Goal: Browse casually: Explore the website without a specific task or goal

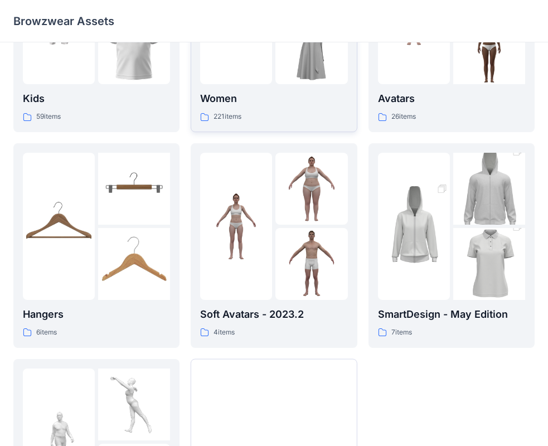
scroll to position [277, 0]
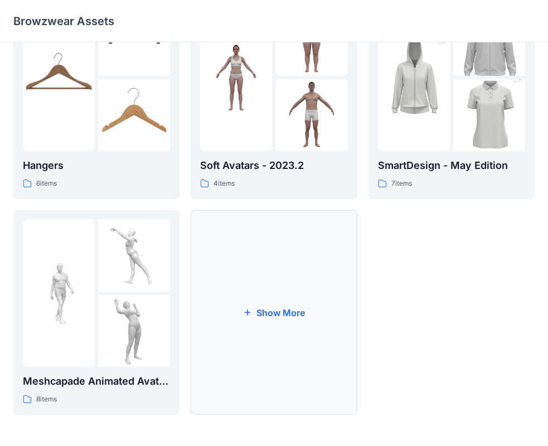
click at [290, 342] on button "Show More" at bounding box center [274, 312] width 166 height 204
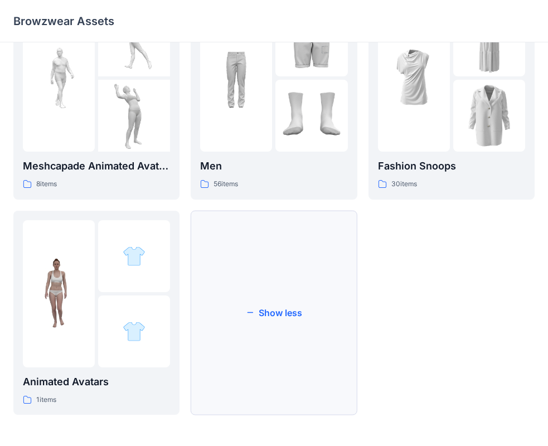
click at [290, 324] on button "Show less" at bounding box center [274, 313] width 166 height 204
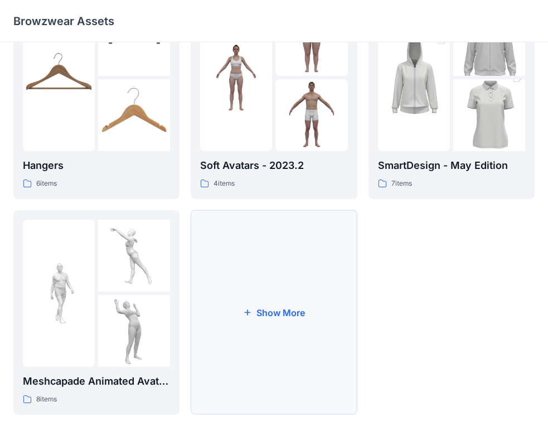
click at [293, 329] on button "Show More" at bounding box center [274, 312] width 166 height 204
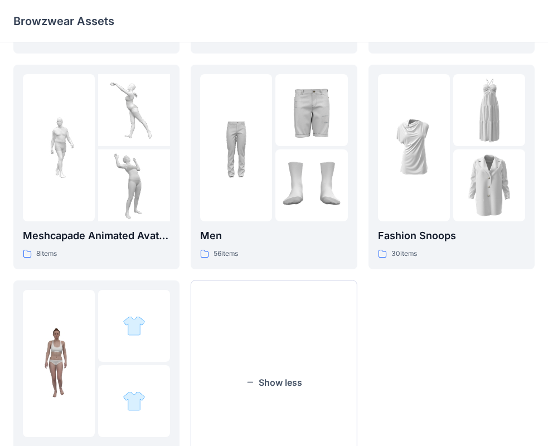
scroll to position [492, 0]
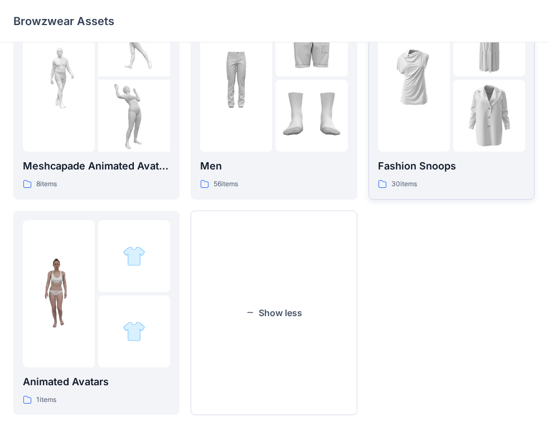
click at [455, 192] on link "Fashion Snoops 30 items" at bounding box center [451, 97] width 166 height 204
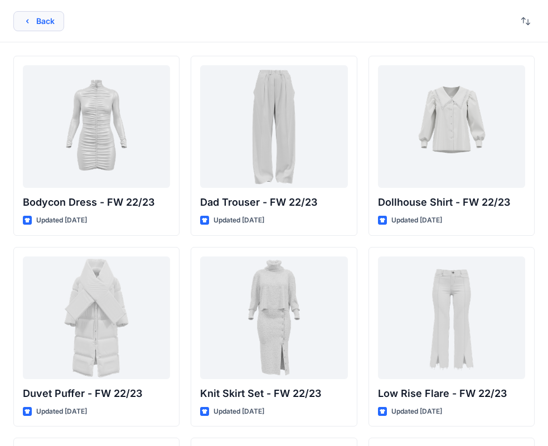
click at [41, 16] on button "Back" at bounding box center [38, 21] width 51 height 20
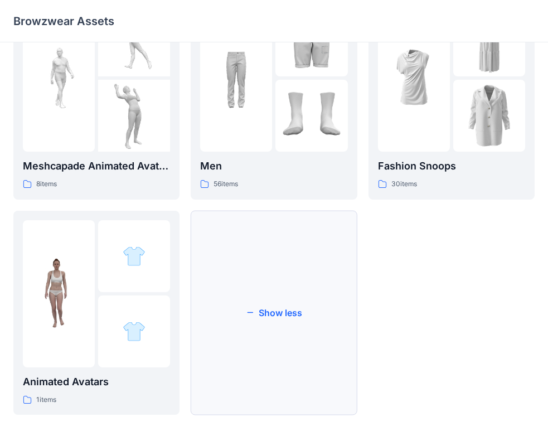
click at [305, 295] on button "Show less" at bounding box center [274, 313] width 166 height 204
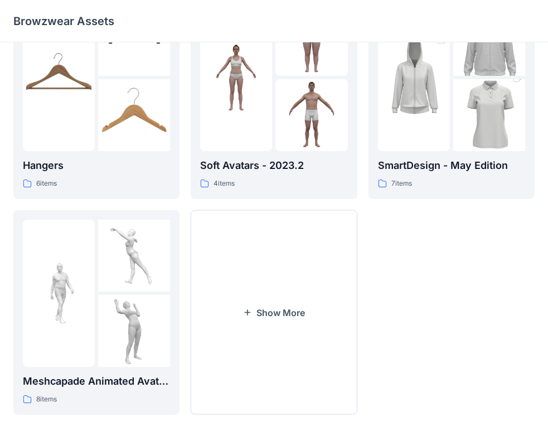
scroll to position [277, 0]
click at [314, 298] on button "Show More" at bounding box center [274, 312] width 166 height 204
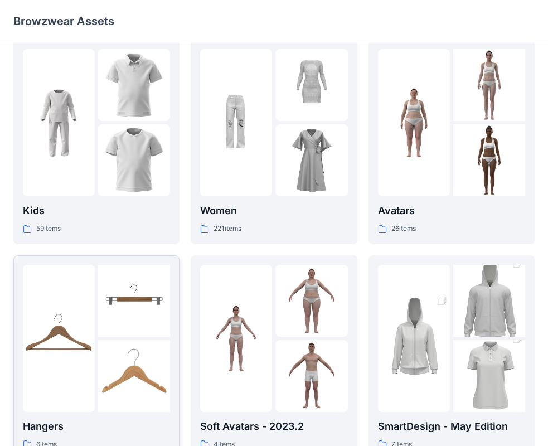
scroll to position [0, 0]
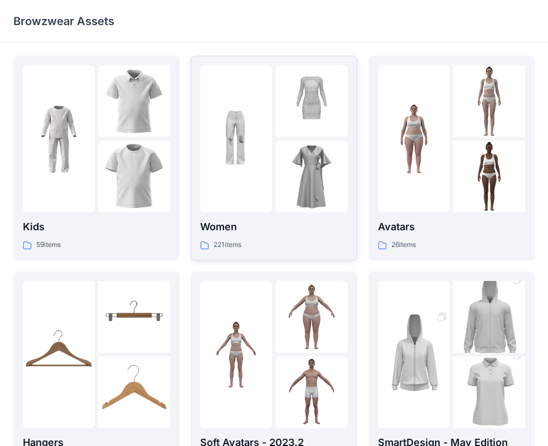
click at [284, 240] on div "221 items" at bounding box center [273, 245] width 147 height 12
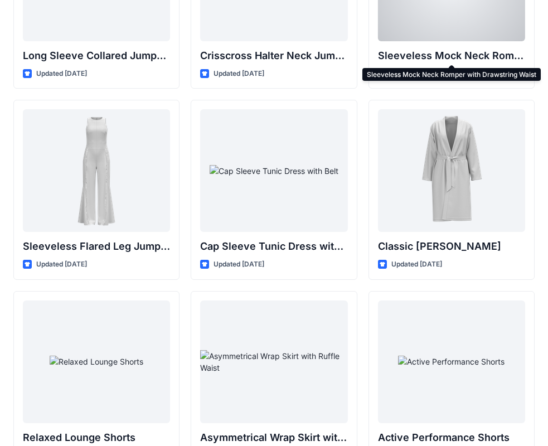
scroll to position [2451, 0]
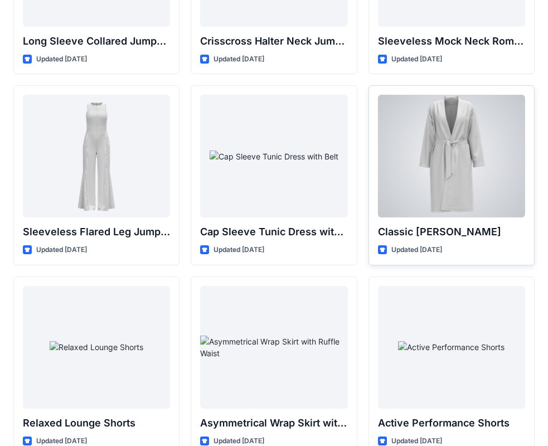
click at [486, 184] on div at bounding box center [451, 156] width 147 height 123
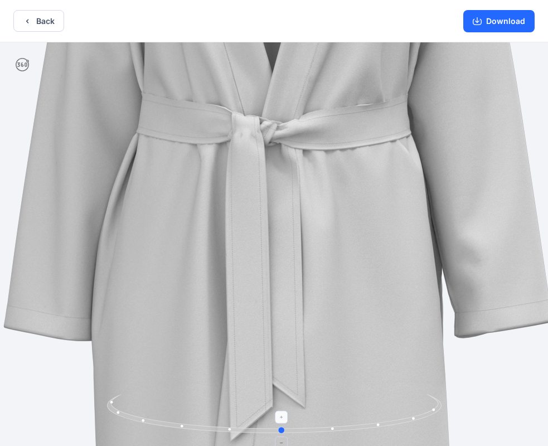
drag, startPoint x: 287, startPoint y: 431, endPoint x: 295, endPoint y: 417, distance: 15.5
click at [295, 417] on icon at bounding box center [275, 415] width 337 height 42
click at [36, 18] on button "Back" at bounding box center [38, 21] width 51 height 22
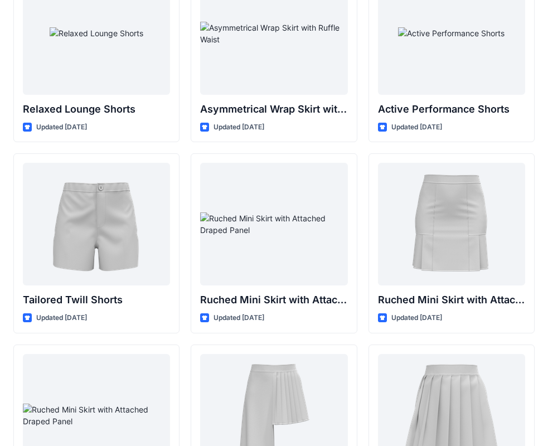
scroll to position [2307, 0]
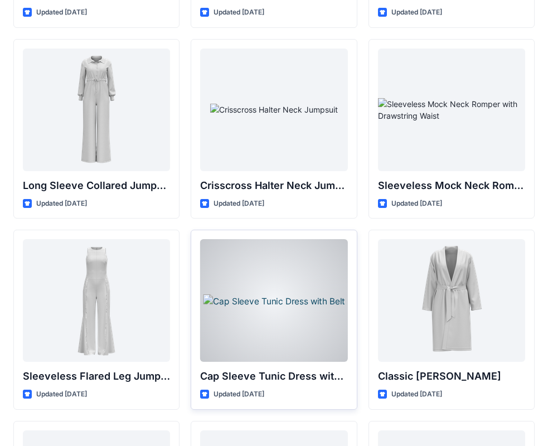
click at [289, 305] on div at bounding box center [273, 300] width 147 height 123
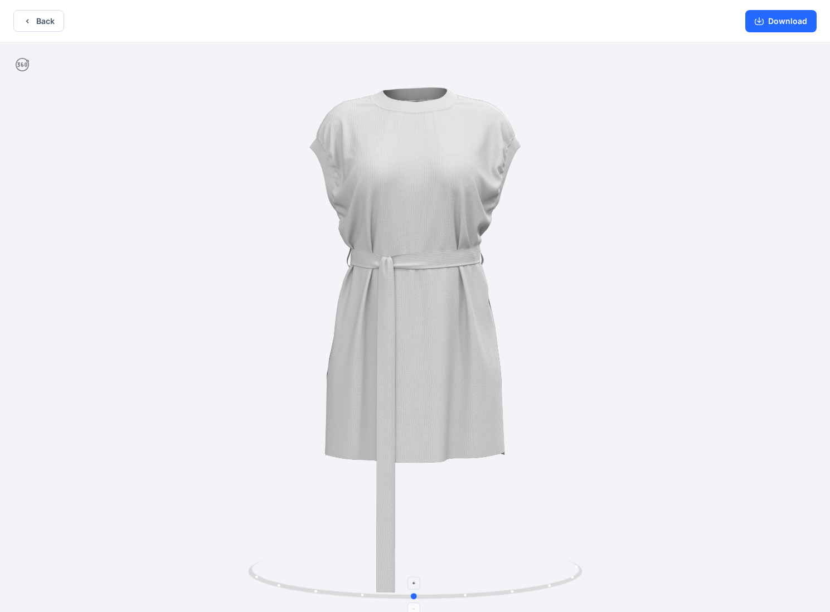
drag, startPoint x: 410, startPoint y: 597, endPoint x: 405, endPoint y: 601, distance: 6.4
click at [405, 445] on icon at bounding box center [416, 581] width 337 height 42
click at [46, 12] on button "Back" at bounding box center [38, 21] width 51 height 22
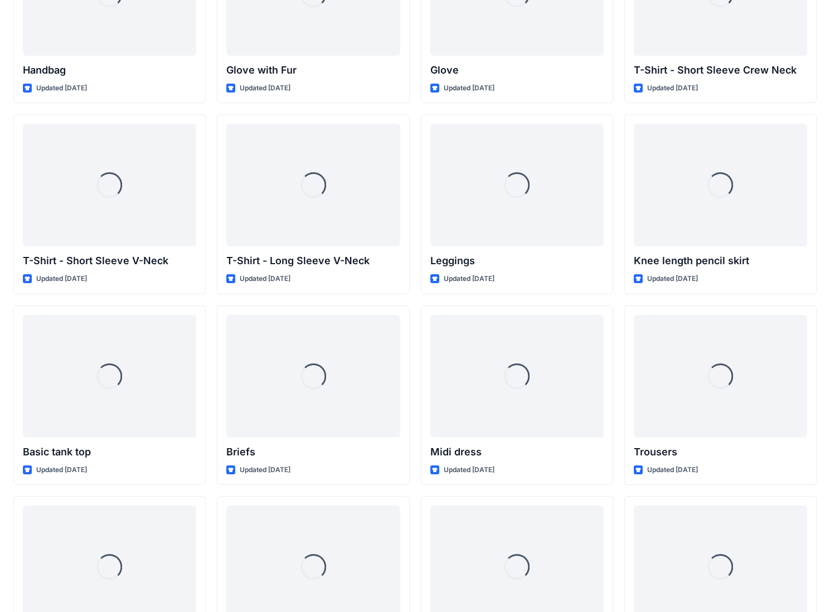
scroll to position [6929, 0]
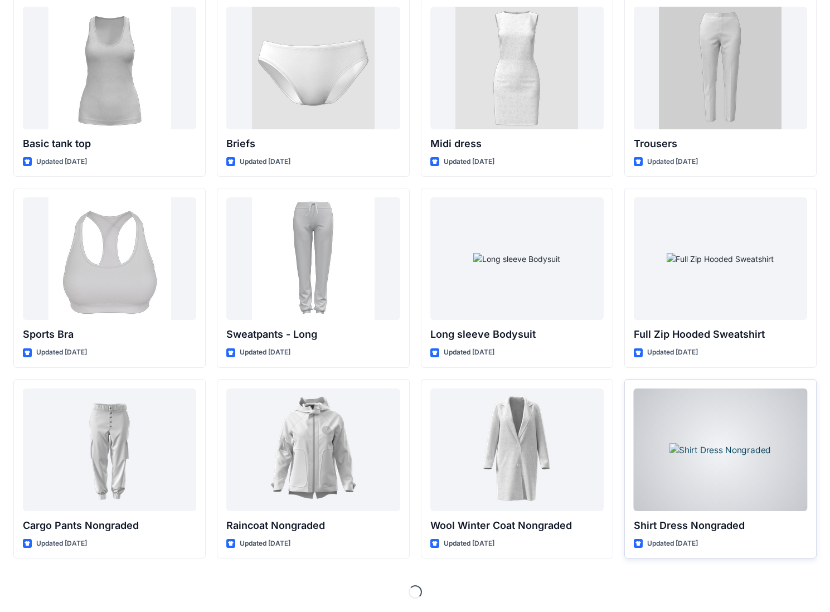
click at [557, 445] on div at bounding box center [719, 449] width 173 height 123
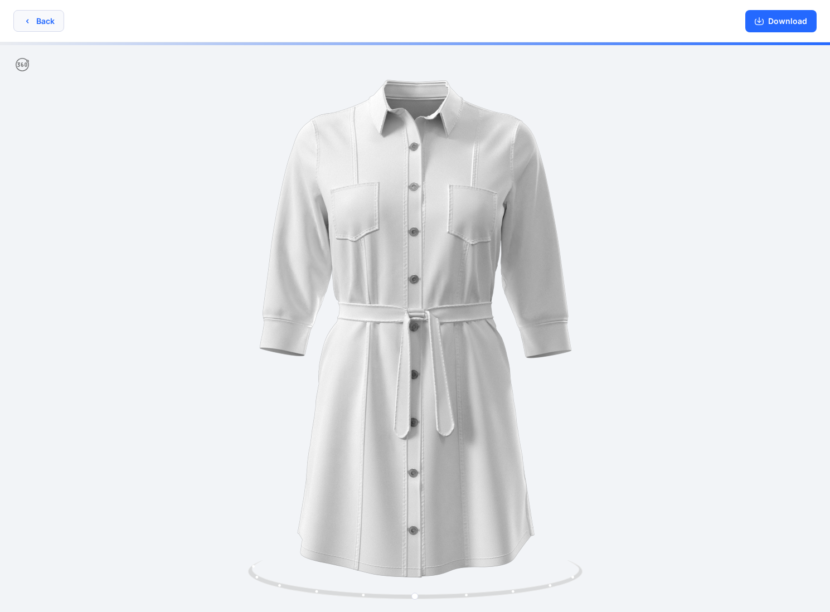
click at [47, 19] on button "Back" at bounding box center [38, 21] width 51 height 22
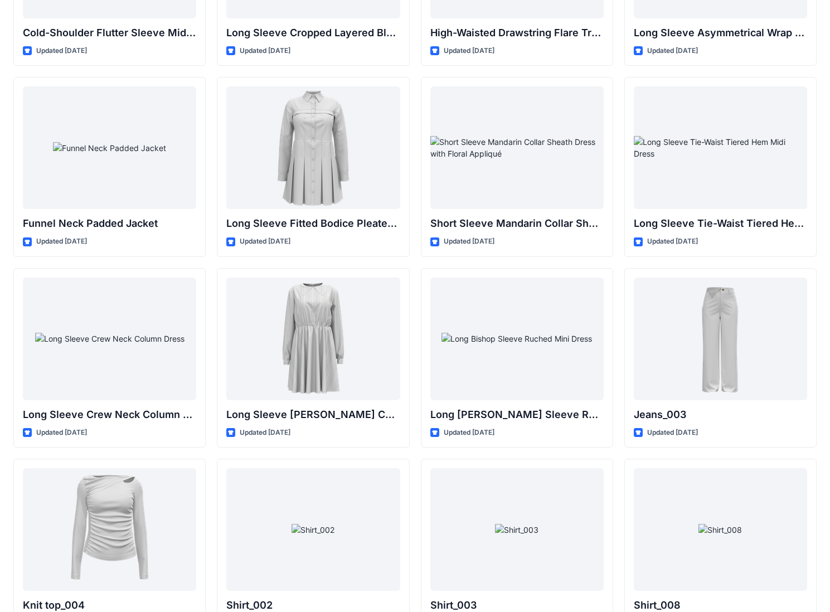
scroll to position [3196, 0]
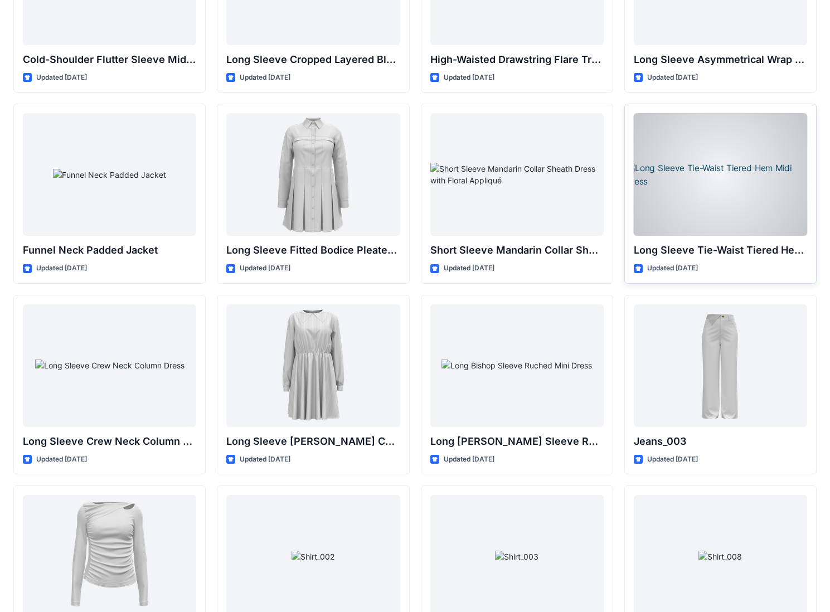
click at [557, 194] on div at bounding box center [719, 174] width 173 height 123
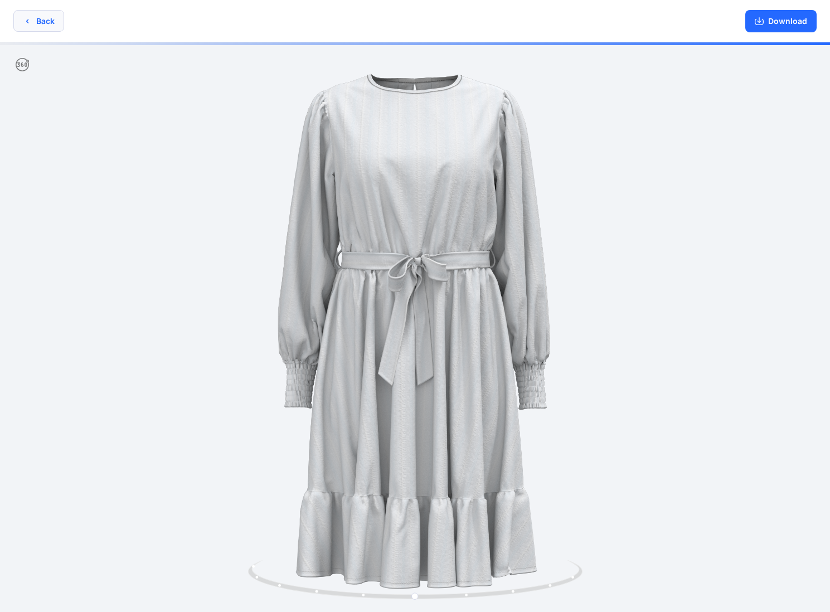
click at [53, 17] on button "Back" at bounding box center [38, 21] width 51 height 22
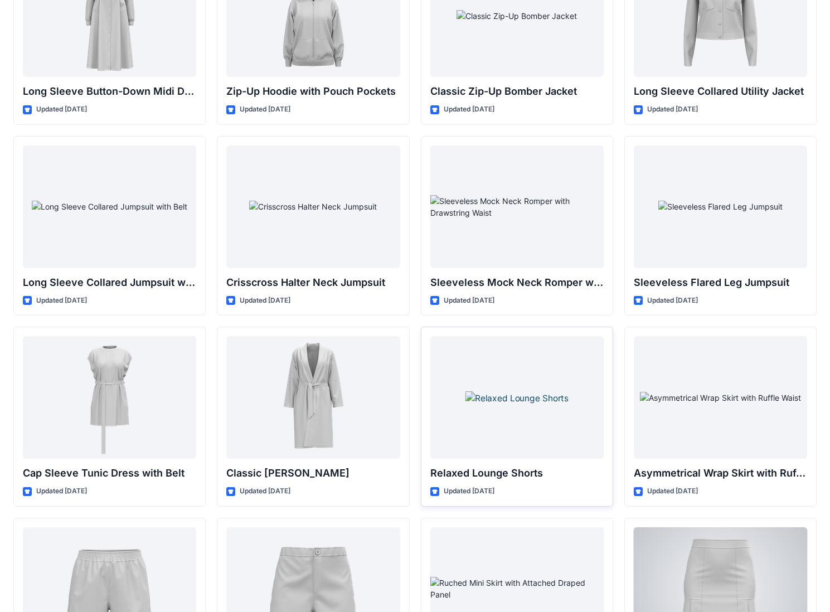
scroll to position [1636, 0]
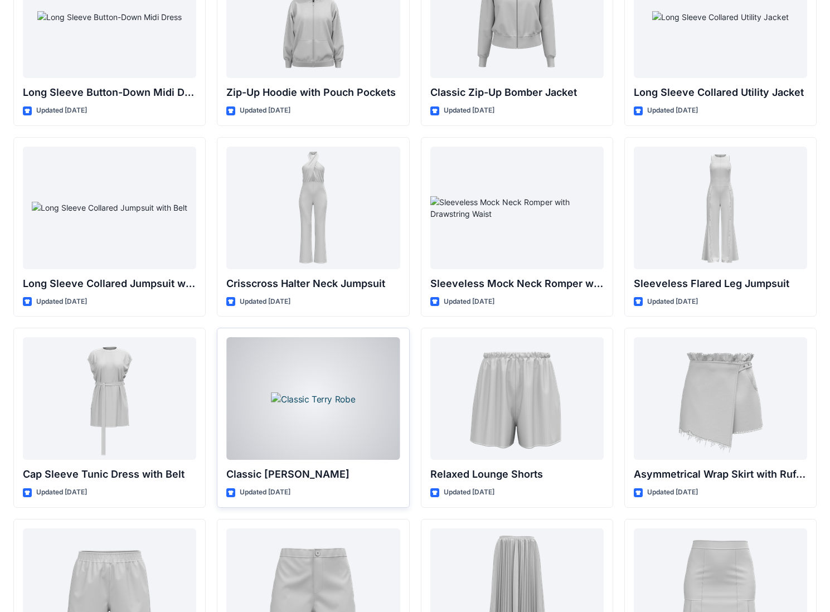
click at [360, 426] on div at bounding box center [312, 398] width 173 height 123
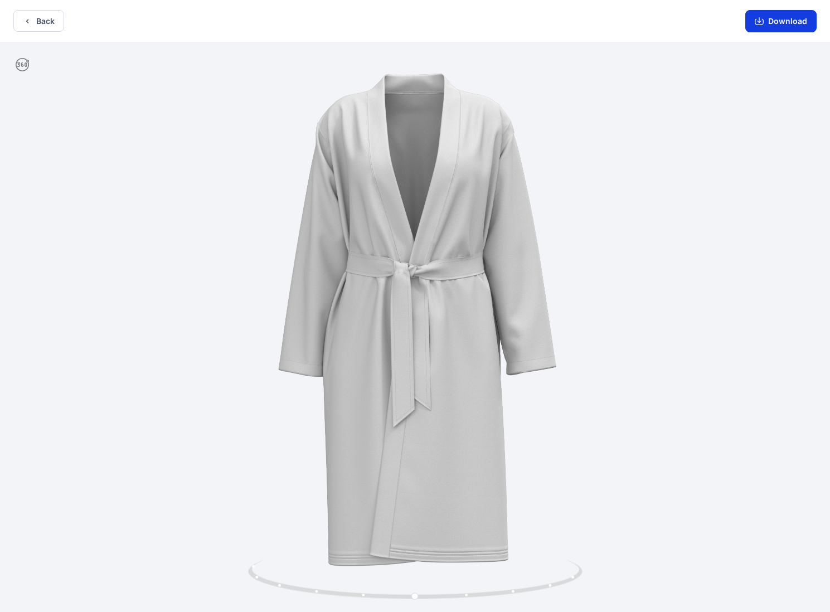
click at [557, 13] on button "Download" at bounding box center [780, 21] width 71 height 22
click at [52, 23] on button "Back" at bounding box center [38, 21] width 51 height 22
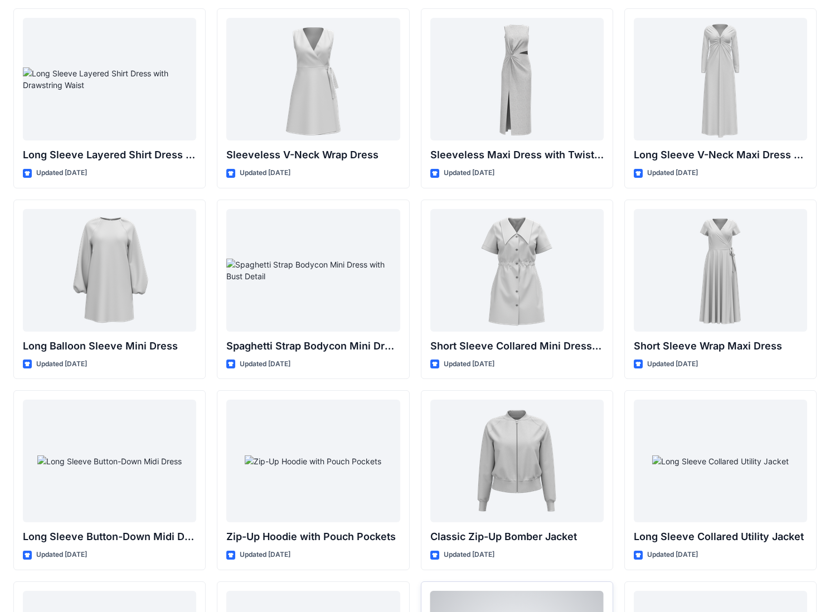
scroll to position [1191, 0]
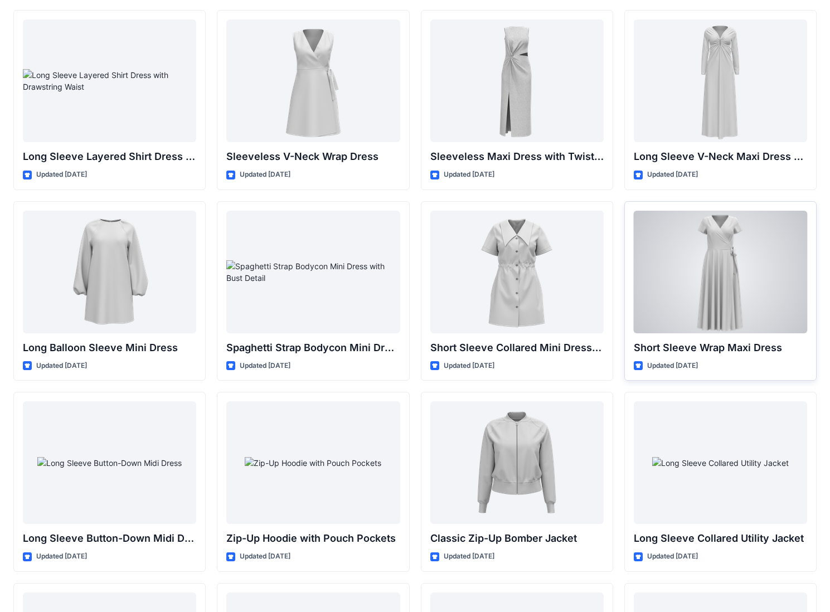
click at [557, 258] on div at bounding box center [719, 272] width 173 height 123
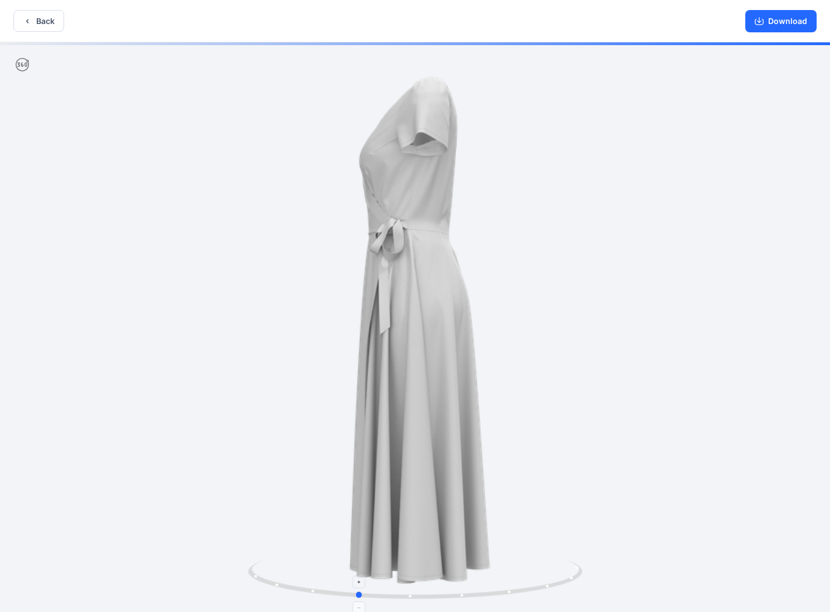
drag, startPoint x: 429, startPoint y: 596, endPoint x: 360, endPoint y: 591, distance: 68.8
click at [360, 445] on icon at bounding box center [416, 581] width 337 height 42
click at [30, 29] on button "Back" at bounding box center [38, 21] width 51 height 22
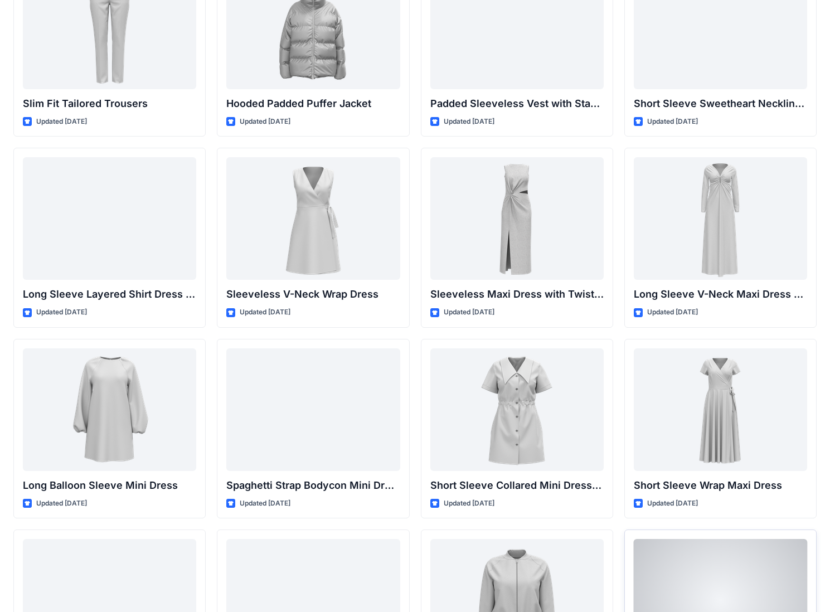
scroll to position [1023, 0]
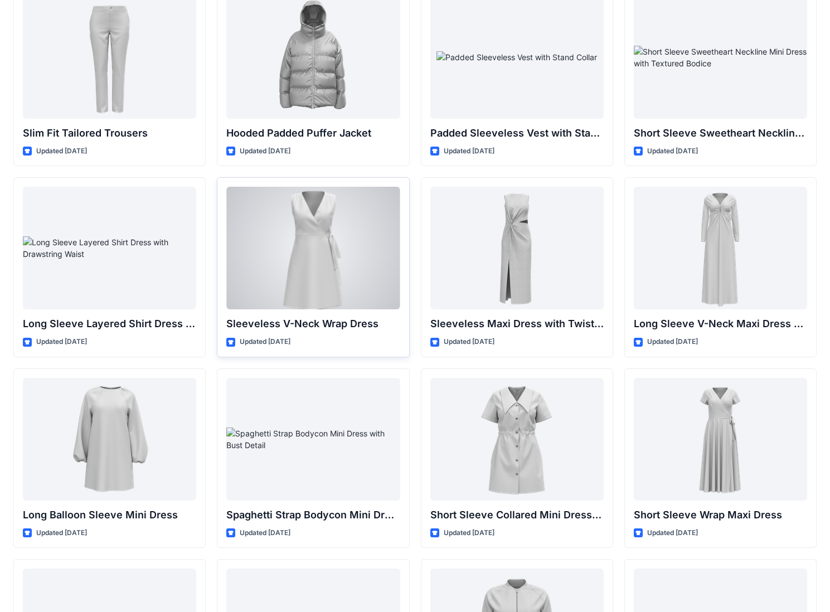
click at [315, 224] on div at bounding box center [312, 248] width 173 height 123
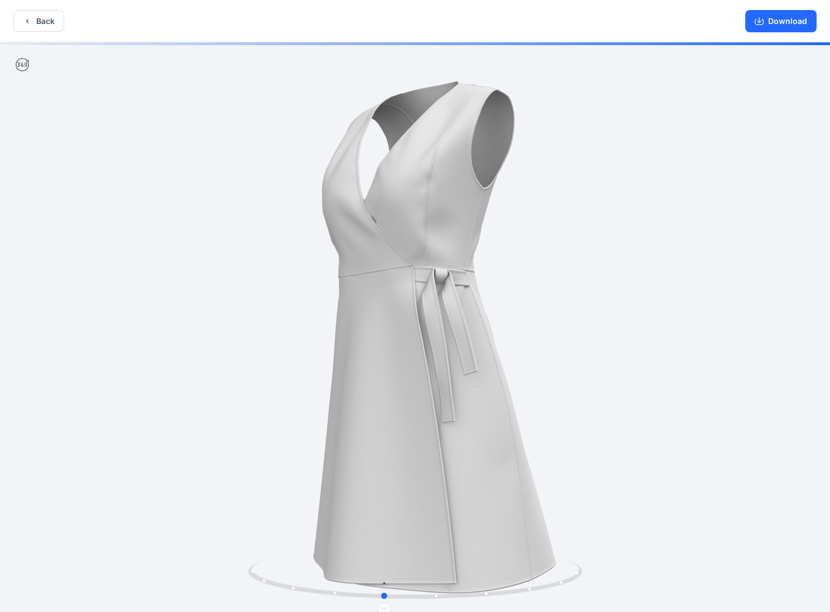
drag, startPoint x: 419, startPoint y: 597, endPoint x: 387, endPoint y: 605, distance: 32.8
click at [387, 445] on icon at bounding box center [416, 581] width 337 height 42
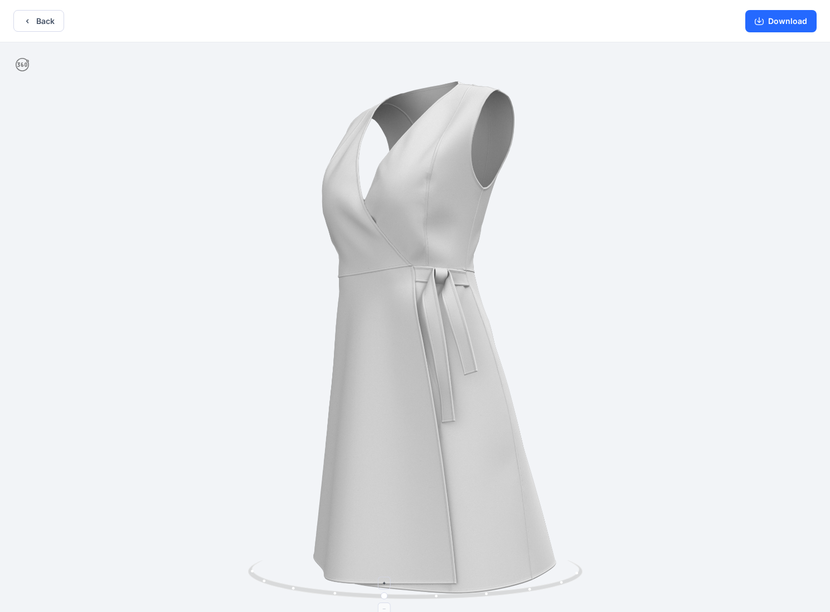
drag, startPoint x: 40, startPoint y: 21, endPoint x: 347, endPoint y: 560, distance: 620.5
click at [375, 445] on div "Back Download Version History" at bounding box center [415, 307] width 830 height 614
click at [33, 26] on button "Back" at bounding box center [38, 21] width 51 height 22
